Goal: Information Seeking & Learning: Learn about a topic

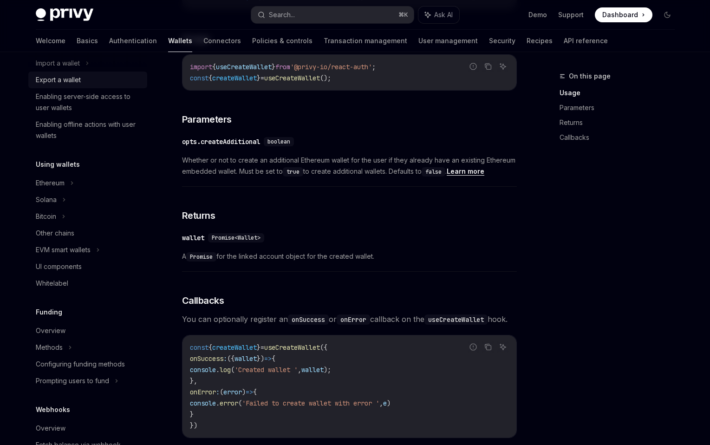
scroll to position [157, 0]
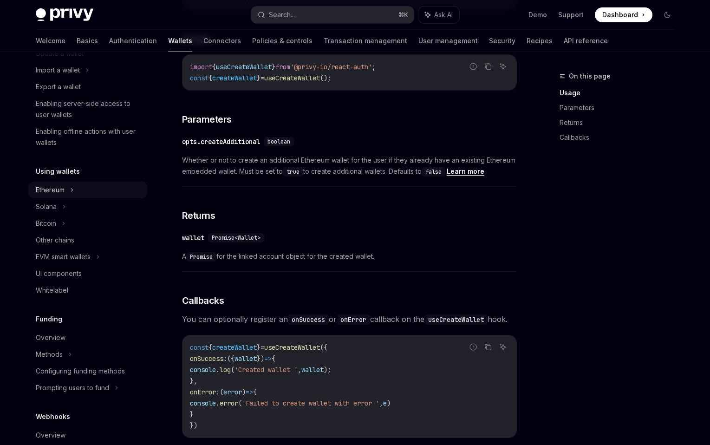
click at [72, 190] on icon at bounding box center [71, 190] width 1 height 3
type textarea "*"
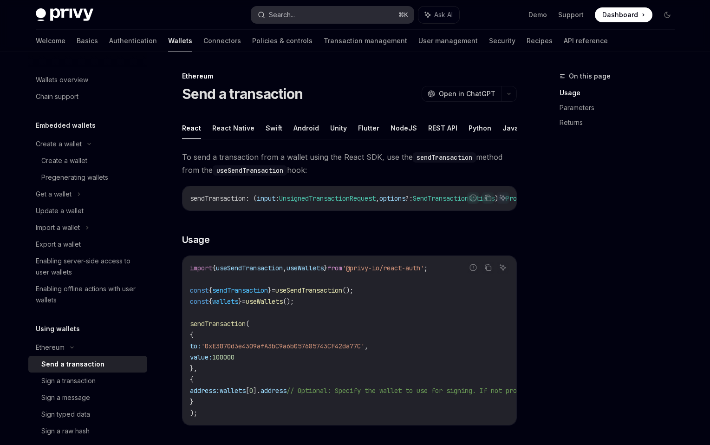
click at [312, 14] on button "Search... ⌘ K" at bounding box center [332, 15] width 163 height 17
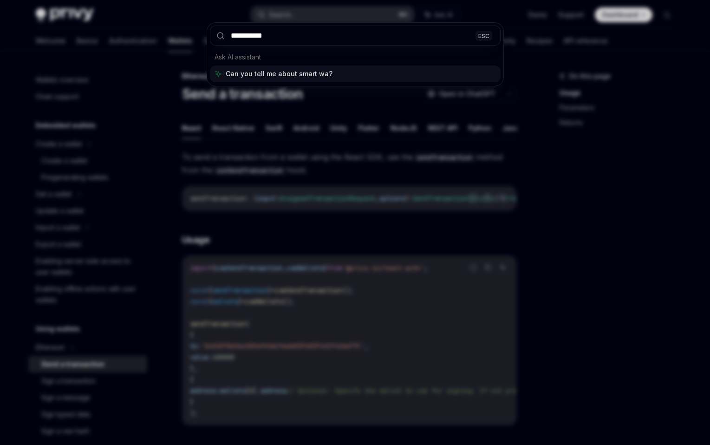
type input "**********"
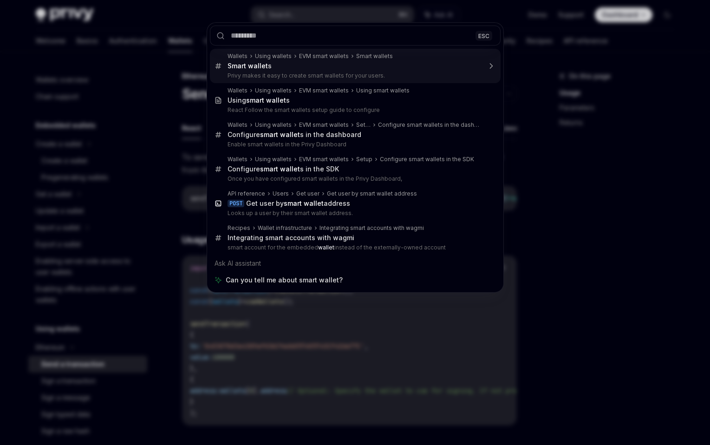
scroll to position [344, 0]
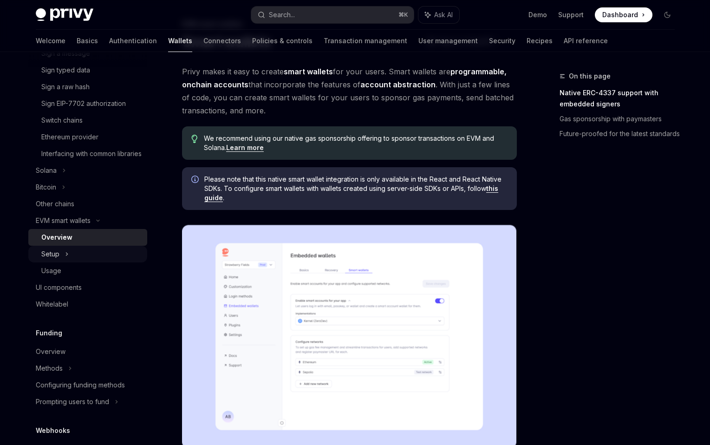
click at [76, 262] on div "Setup" at bounding box center [87, 254] width 119 height 17
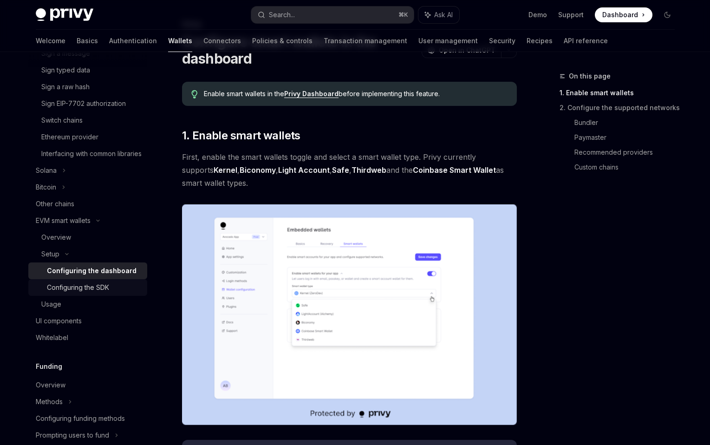
click at [106, 293] on div "Configuring the SDK" at bounding box center [78, 287] width 62 height 11
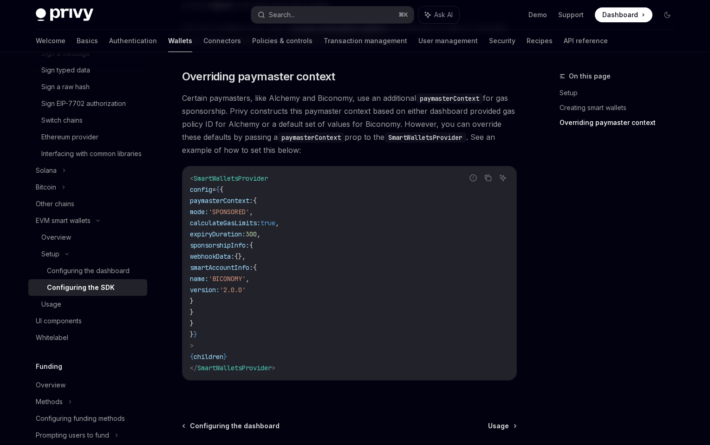
scroll to position [764, 0]
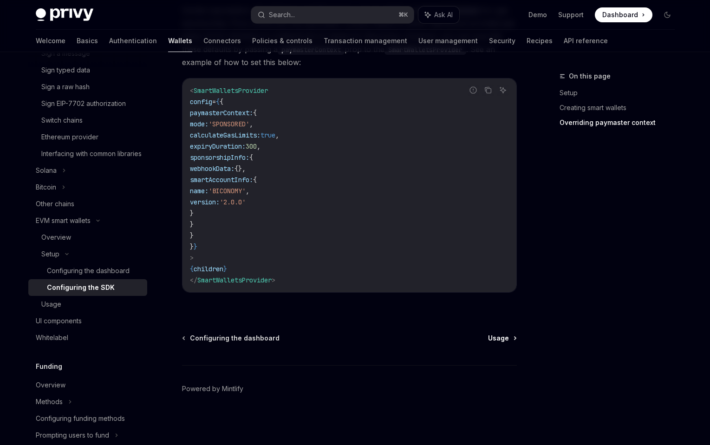
click at [502, 336] on span "Usage" at bounding box center [498, 338] width 21 height 9
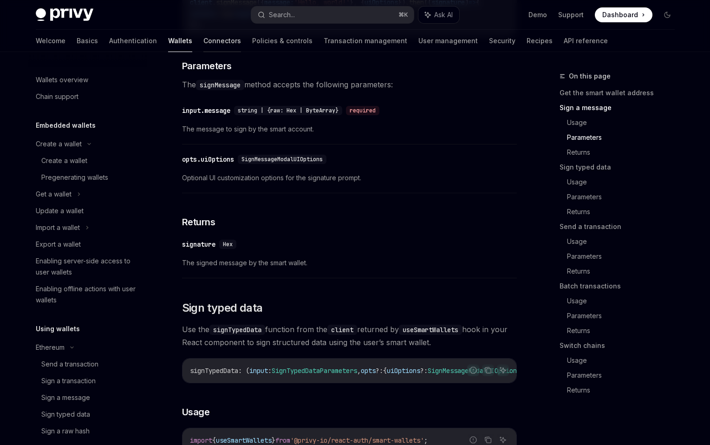
click at [203, 47] on link "Connectors" at bounding box center [222, 41] width 38 height 22
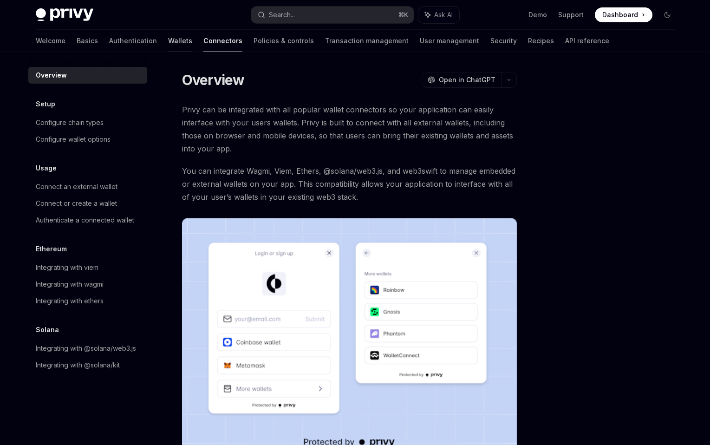
click at [168, 47] on link "Wallets" at bounding box center [180, 41] width 24 height 22
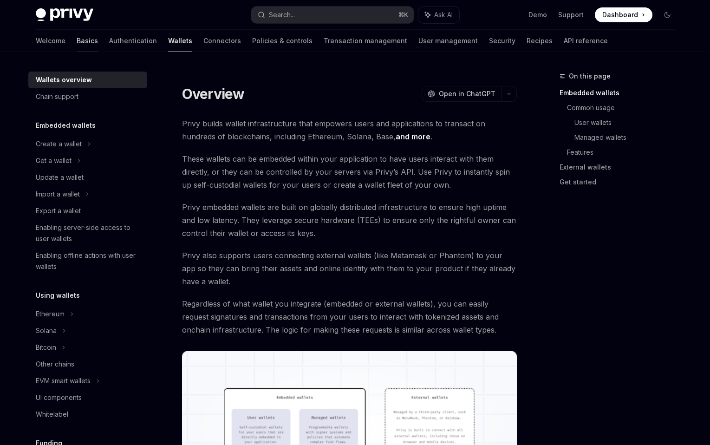
click at [77, 41] on link "Basics" at bounding box center [87, 41] width 21 height 22
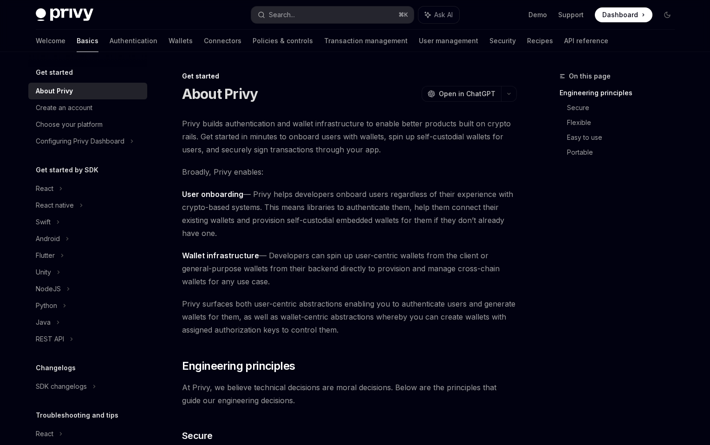
click at [78, 17] on img at bounding box center [65, 14] width 58 height 13
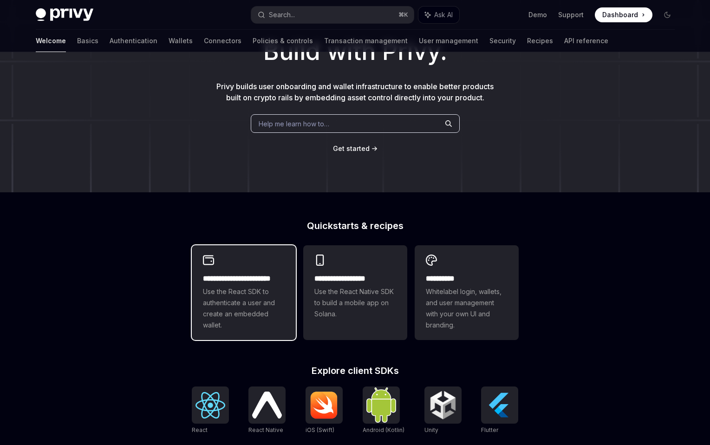
scroll to position [79, 0]
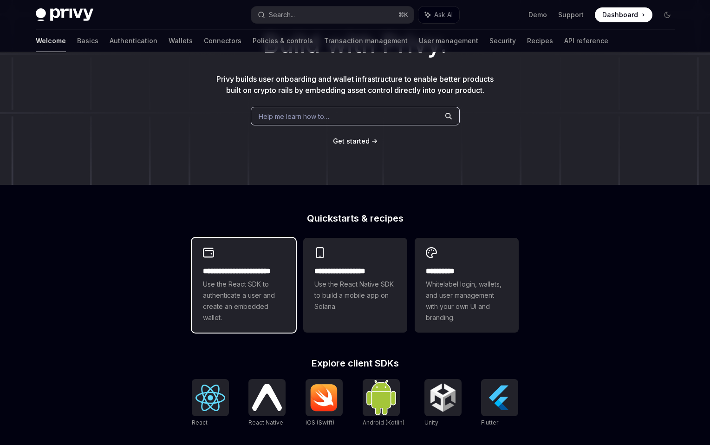
click at [255, 308] on span "Use the React SDK to authenticate a user and create an embedded wallet." at bounding box center [244, 301] width 82 height 45
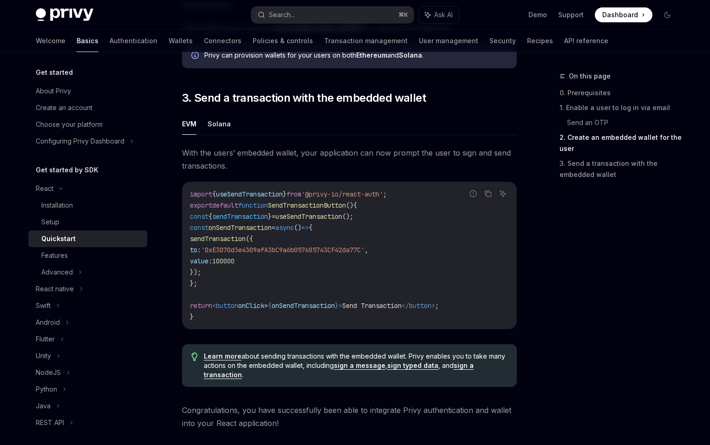
scroll to position [903, 0]
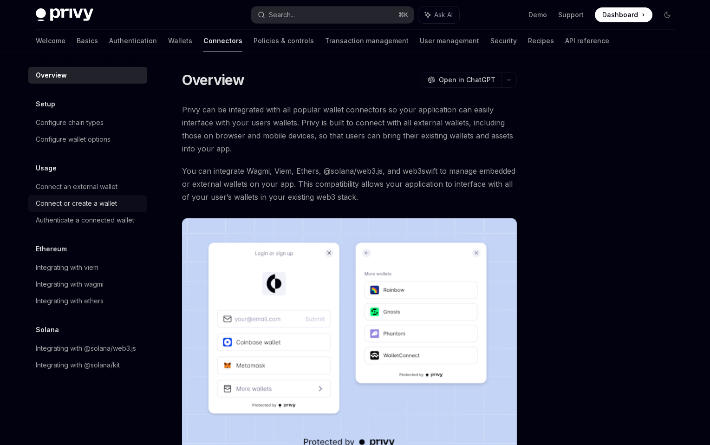
click at [95, 209] on div "Connect or create a wallet" at bounding box center [76, 203] width 81 height 11
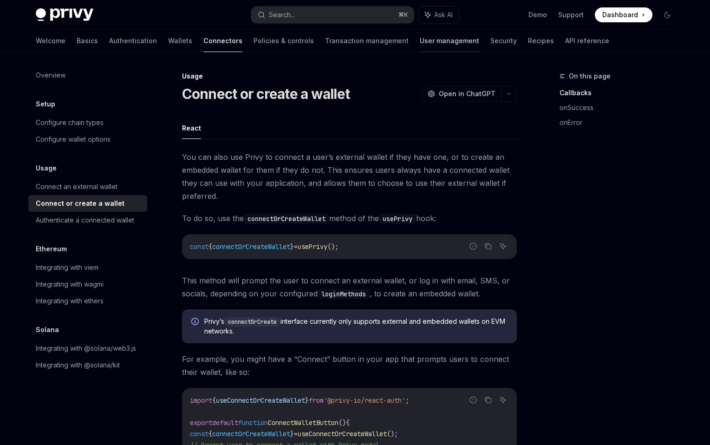
click at [420, 43] on link "User management" at bounding box center [449, 41] width 59 height 22
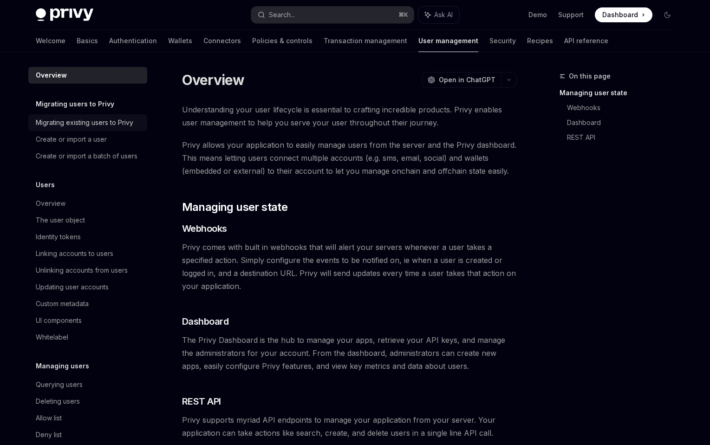
click at [115, 121] on div "Migrating existing users to Privy" at bounding box center [85, 122] width 98 height 11
type textarea "*"
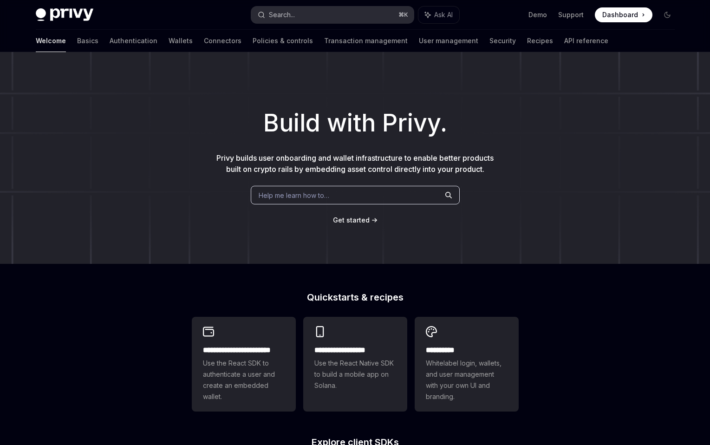
click at [295, 18] on div "Search..." at bounding box center [282, 14] width 26 height 11
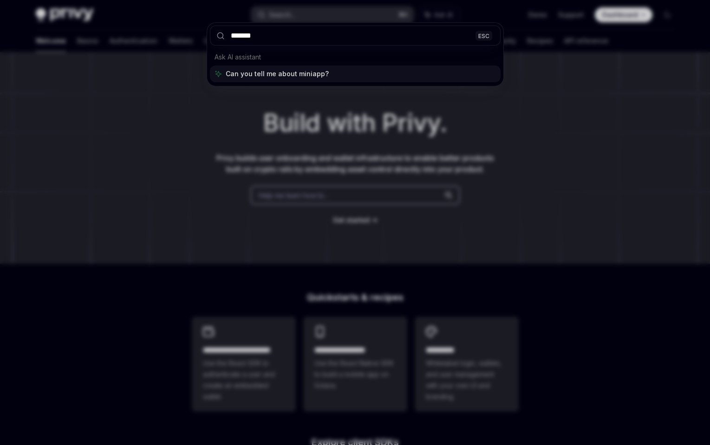
type input "********"
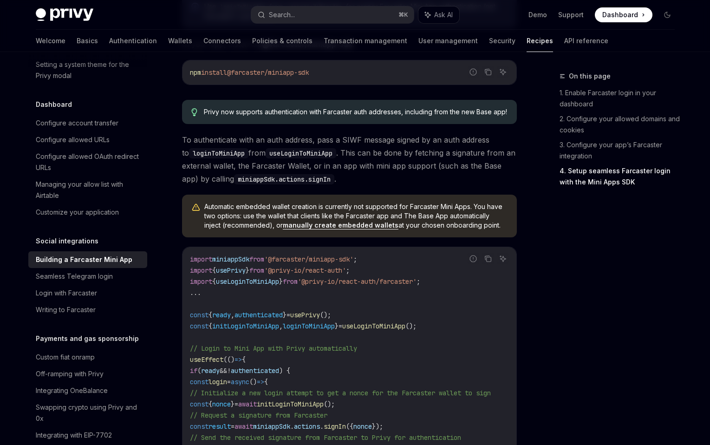
scroll to position [996, 0]
click at [334, 229] on link "manually create embedded wallets" at bounding box center [341, 225] width 116 height 8
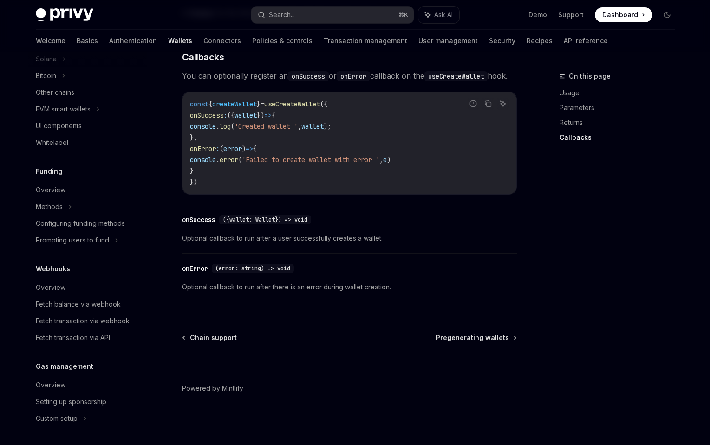
scroll to position [386, 0]
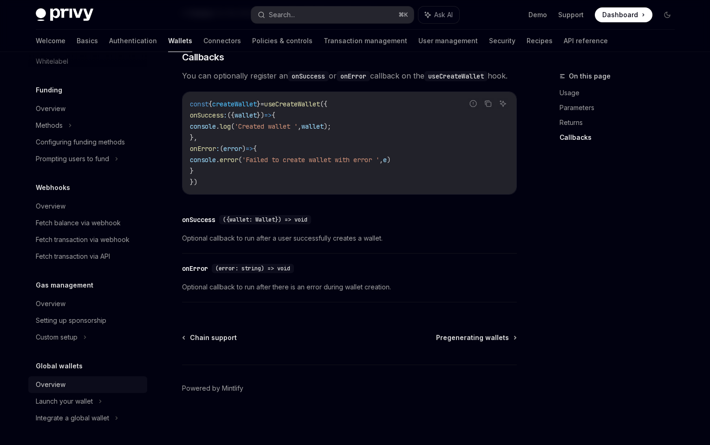
click at [53, 383] on div "Overview" at bounding box center [51, 384] width 30 height 11
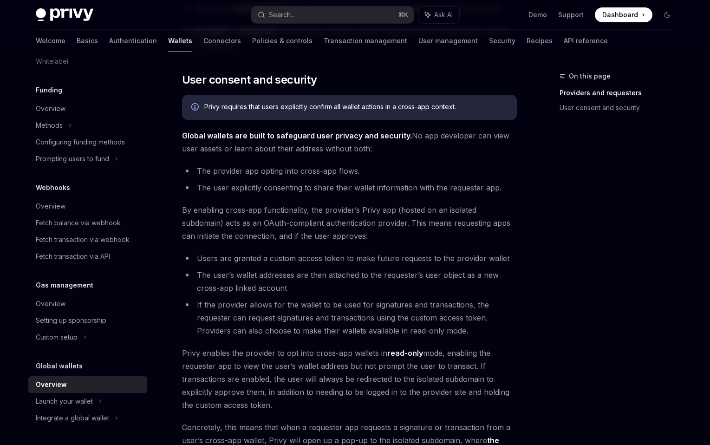
scroll to position [732, 0]
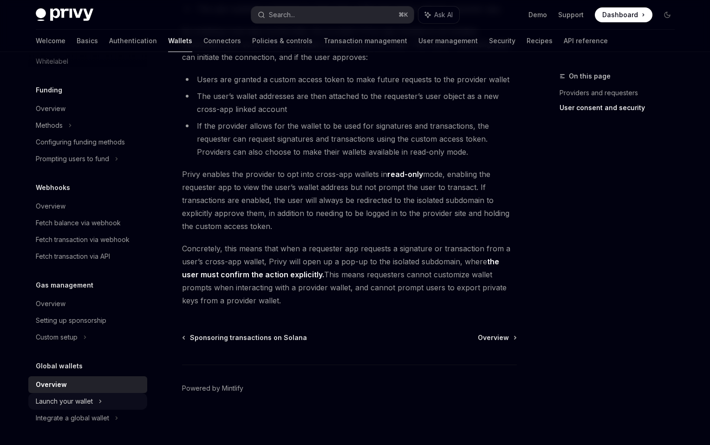
click at [90, 397] on div "Launch your wallet" at bounding box center [64, 401] width 57 height 11
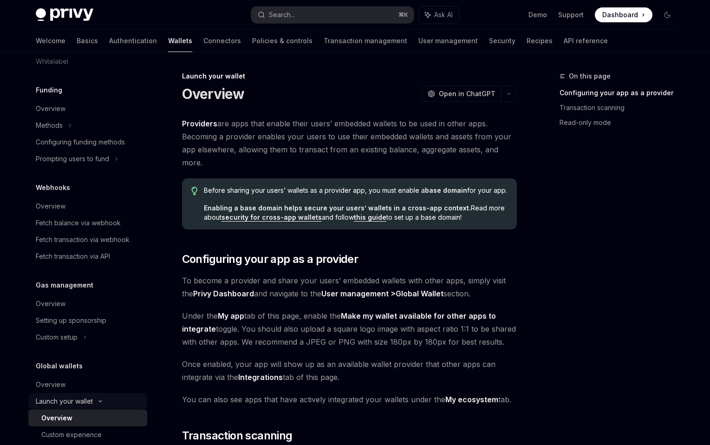
scroll to position [420, 0]
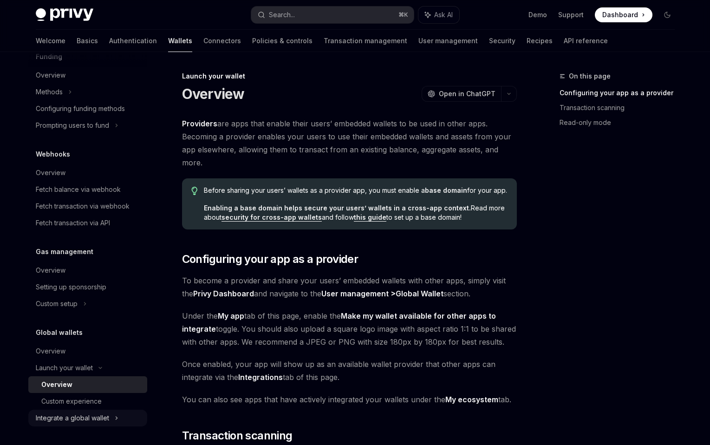
click at [84, 420] on div "Integrate a global wallet" at bounding box center [72, 417] width 73 height 11
type textarea "*"
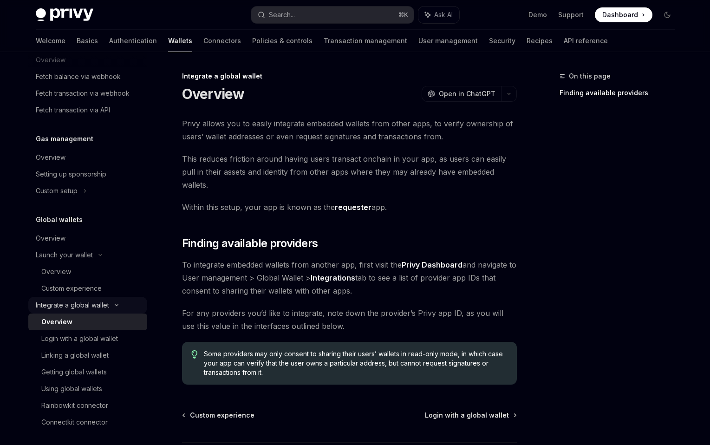
scroll to position [537, 0]
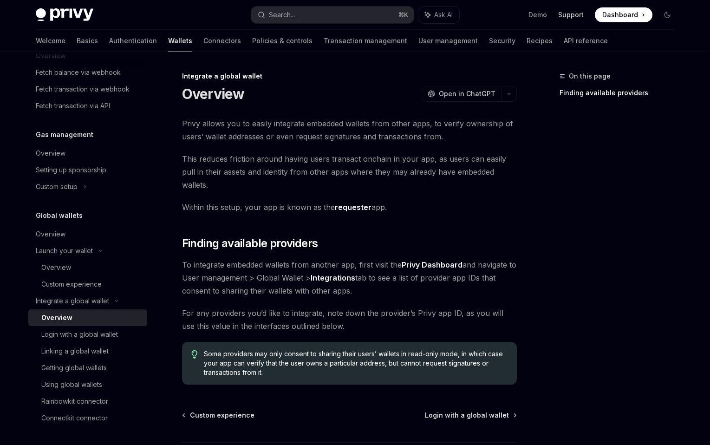
click at [573, 18] on link "Support" at bounding box center [571, 14] width 26 height 9
